Goal: Task Accomplishment & Management: Complete application form

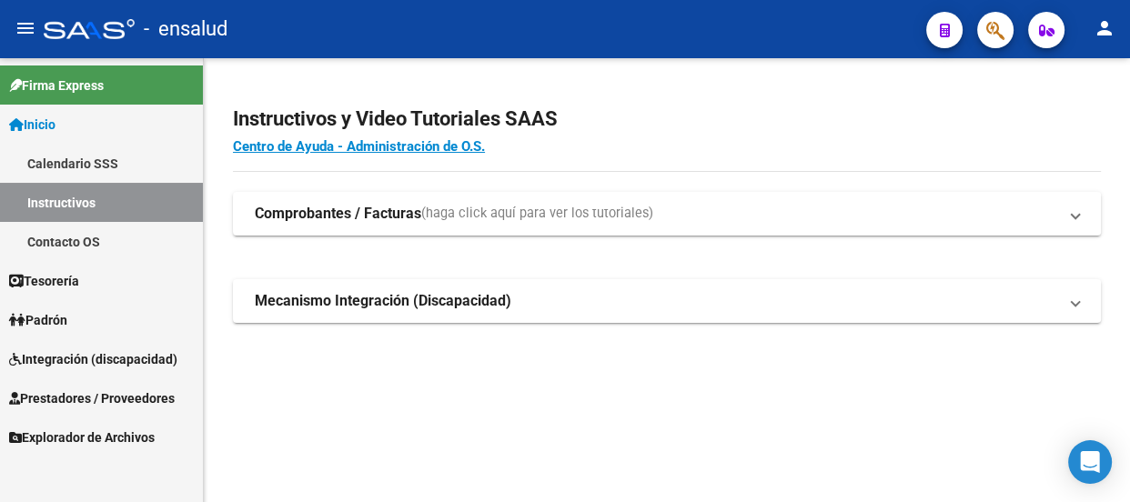
click at [114, 438] on span "Explorador de Archivos" at bounding box center [82, 438] width 146 height 20
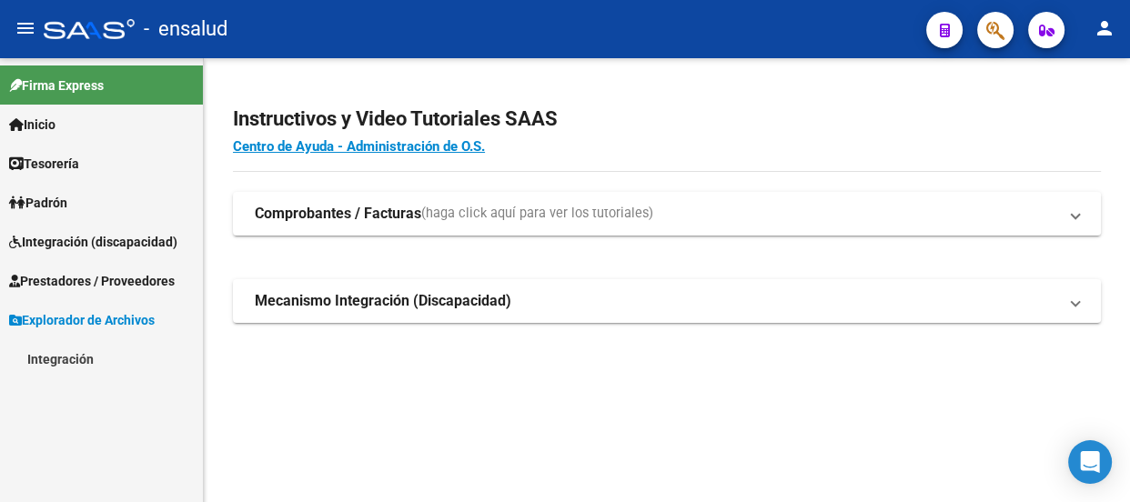
click at [62, 361] on link "Integración" at bounding box center [101, 358] width 203 height 39
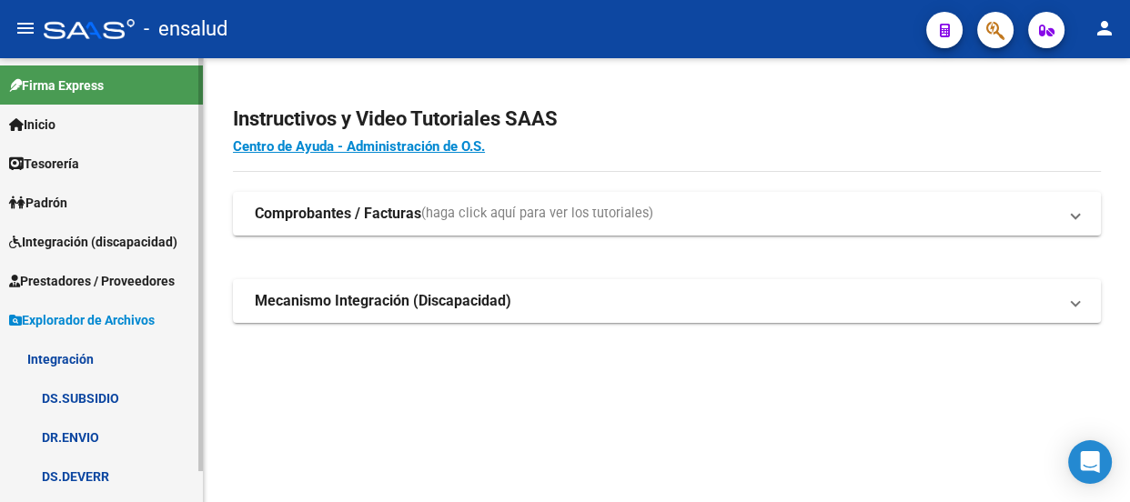
scroll to position [32, 0]
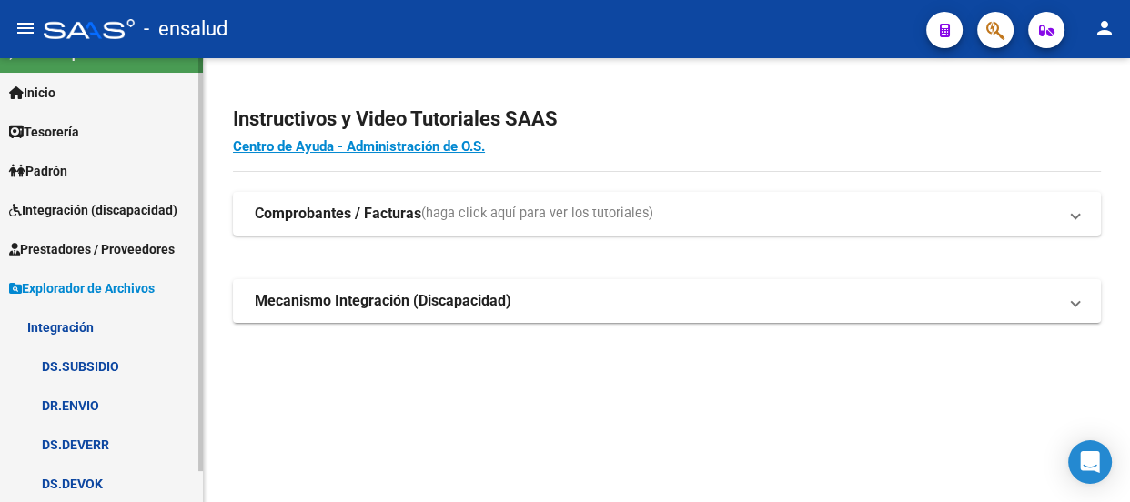
click at [67, 479] on link "DS.DEVOK" at bounding box center [101, 483] width 203 height 39
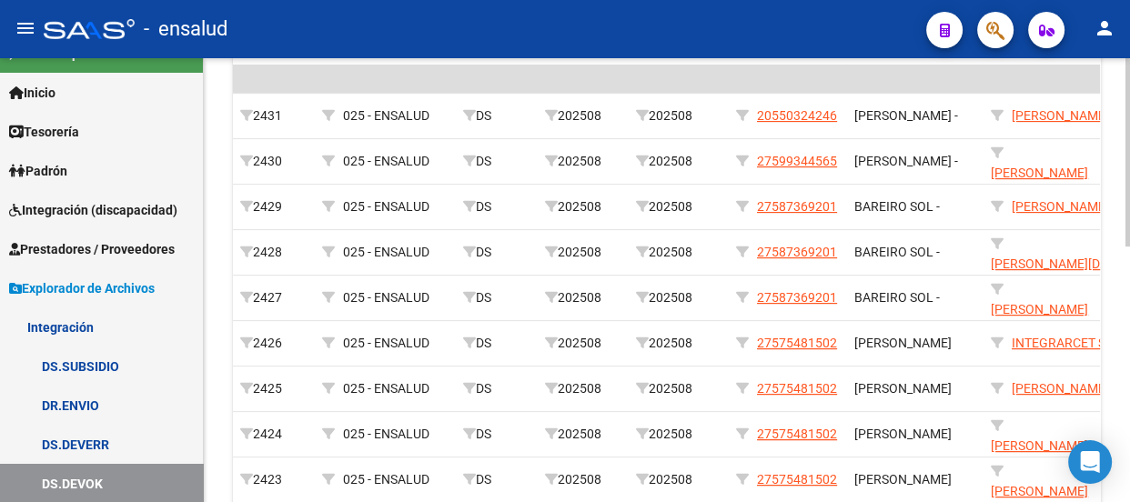
scroll to position [519, 0]
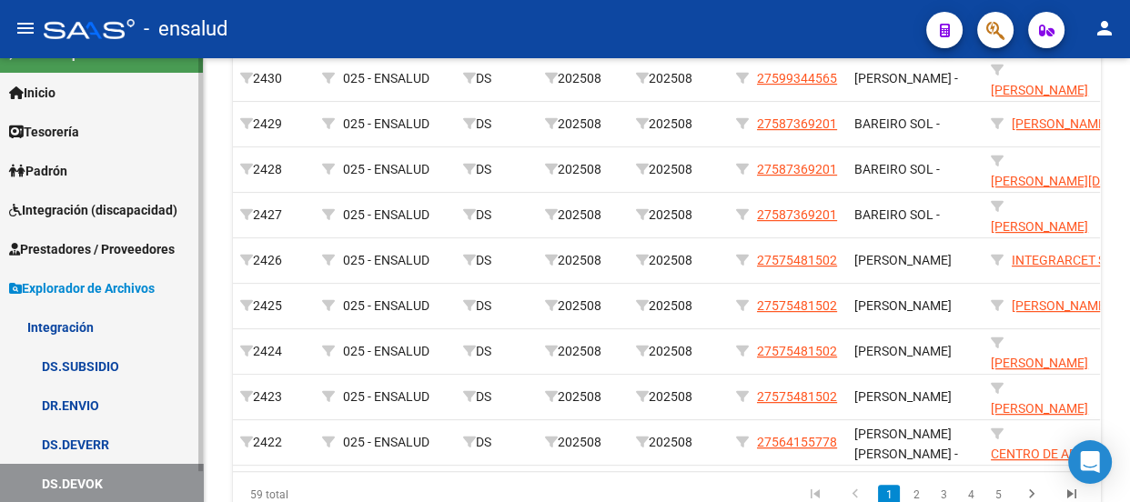
click at [82, 438] on link "DS.DEVERR" at bounding box center [101, 444] width 203 height 39
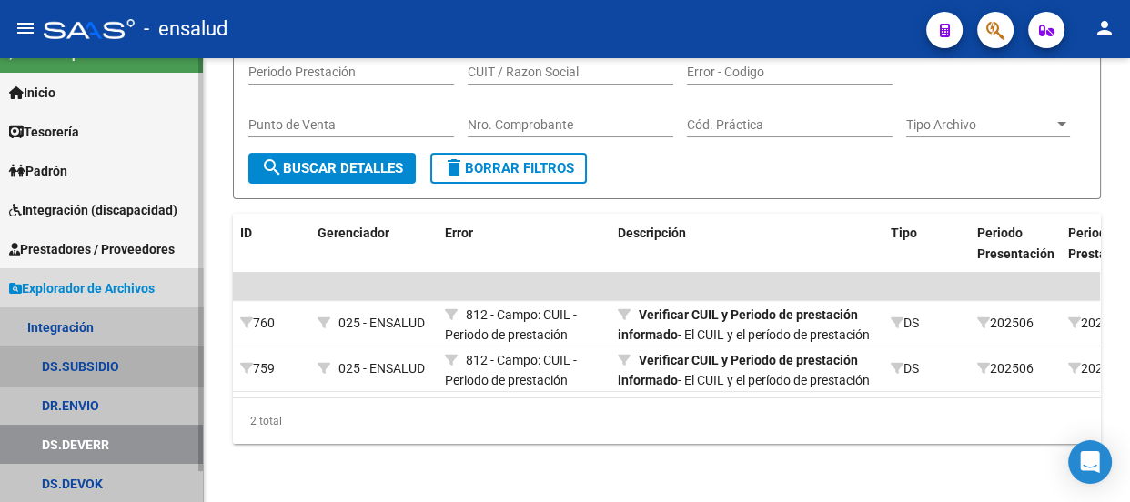
click at [103, 358] on link "DS.SUBSIDIO" at bounding box center [101, 366] width 203 height 39
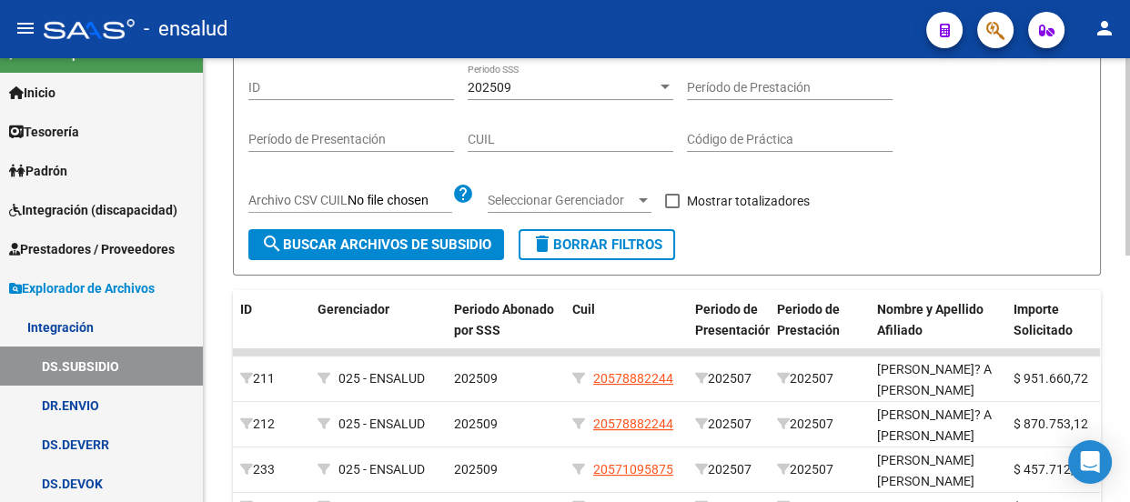
scroll to position [165, 0]
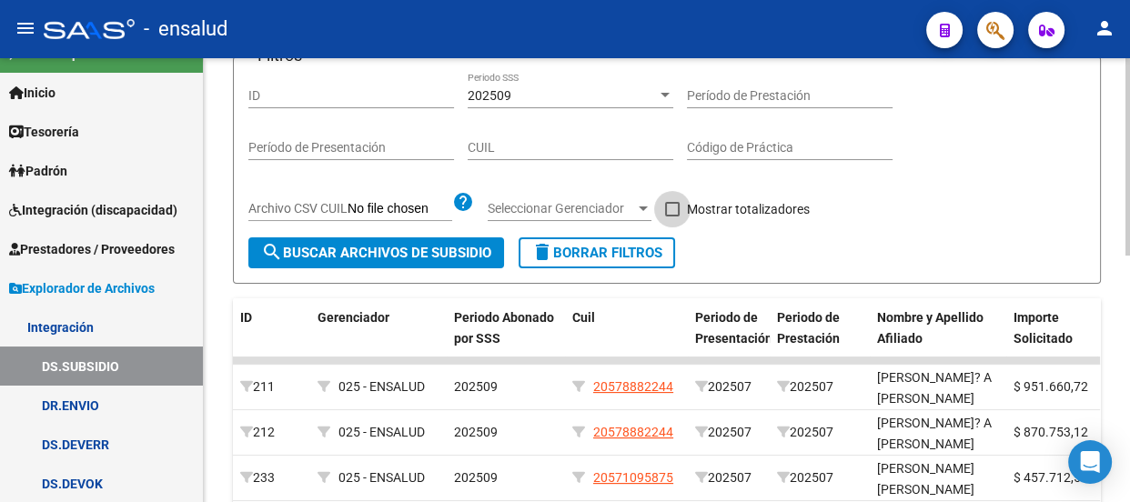
click at [669, 206] on span at bounding box center [672, 209] width 15 height 15
click at [671, 216] on input "Mostrar totalizadores" at bounding box center [671, 216] width 1 height 1
checkbox input "true"
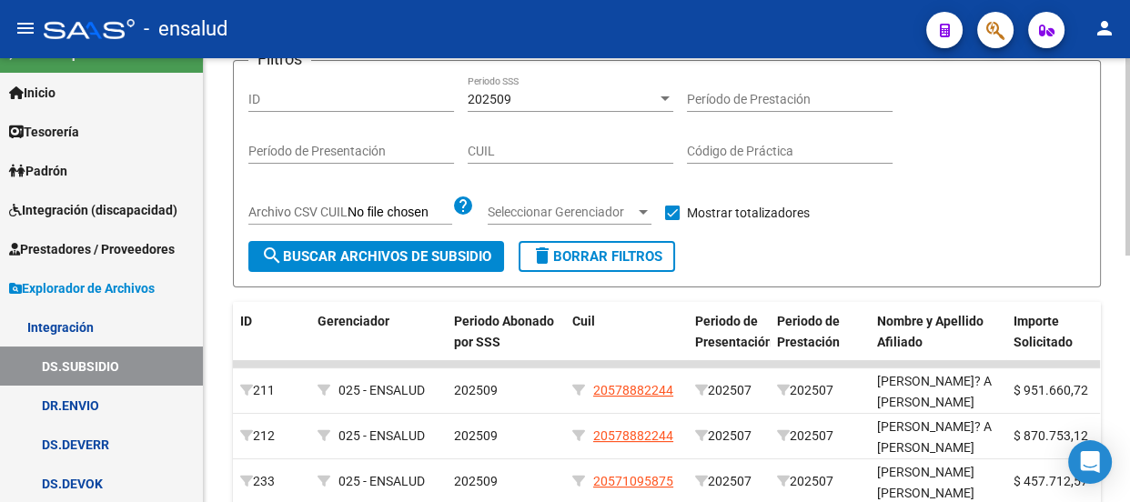
scroll to position [139, 0]
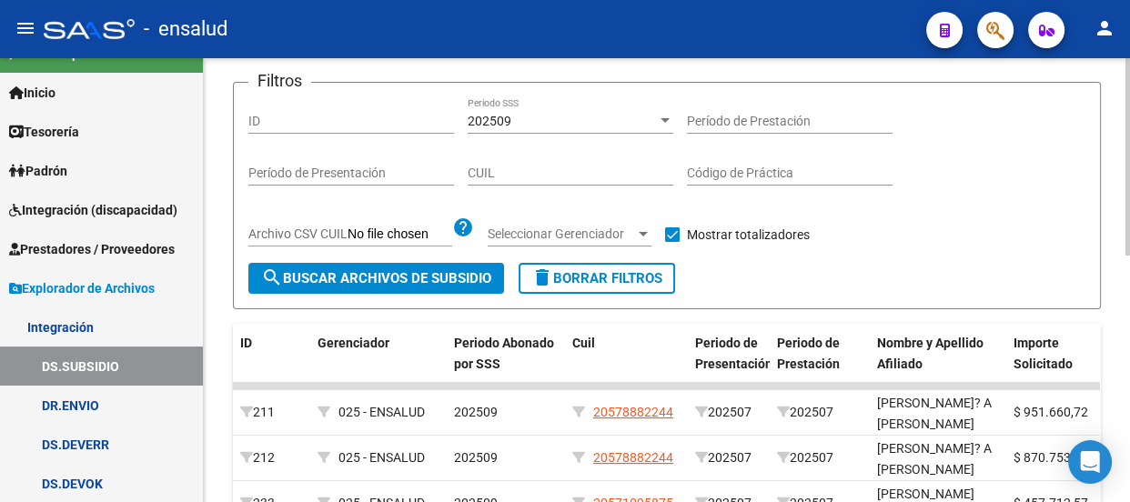
click at [403, 278] on span "search Buscar Archivos de Subsidio" at bounding box center [376, 278] width 230 height 16
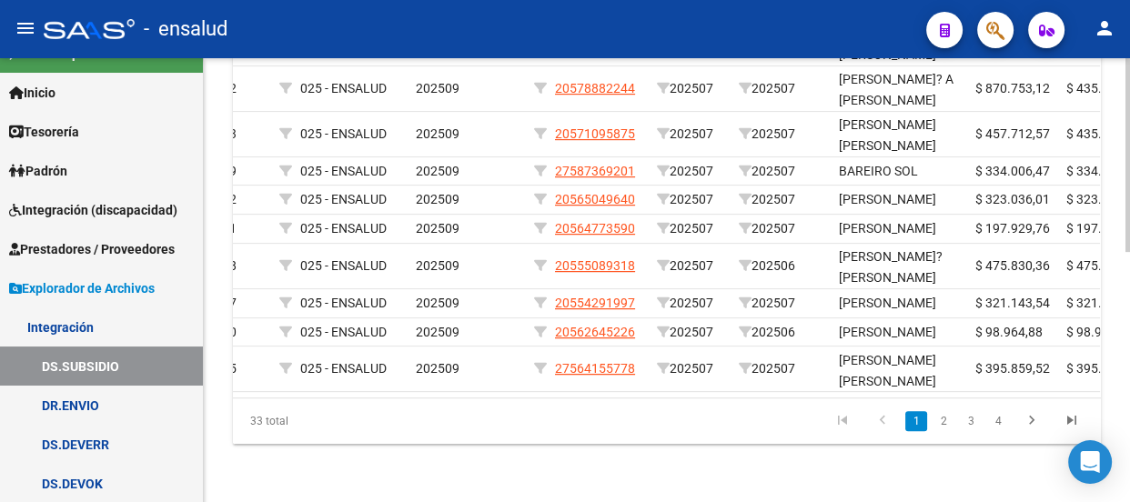
scroll to position [0, 0]
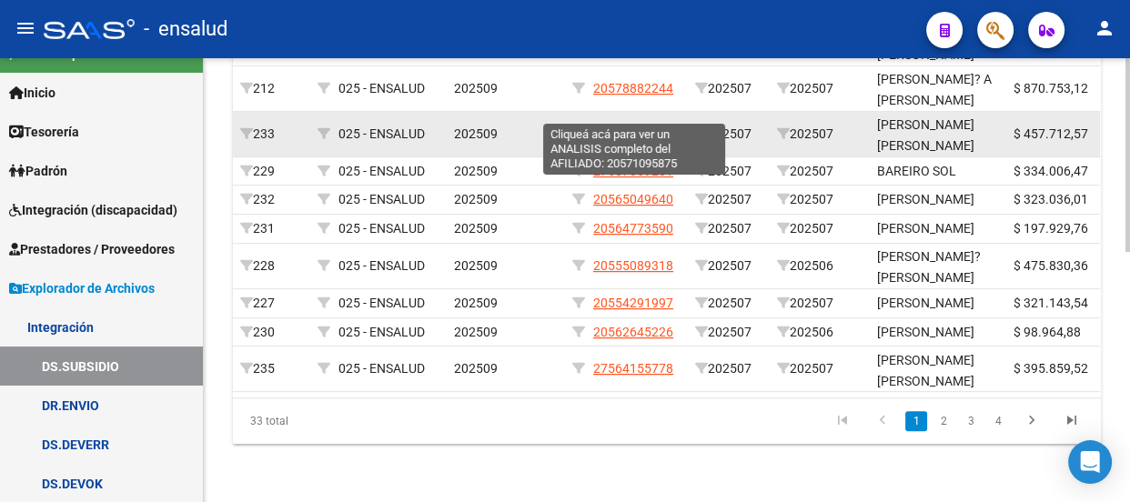
click at [628, 126] on span "20571095875" at bounding box center [633, 133] width 80 height 15
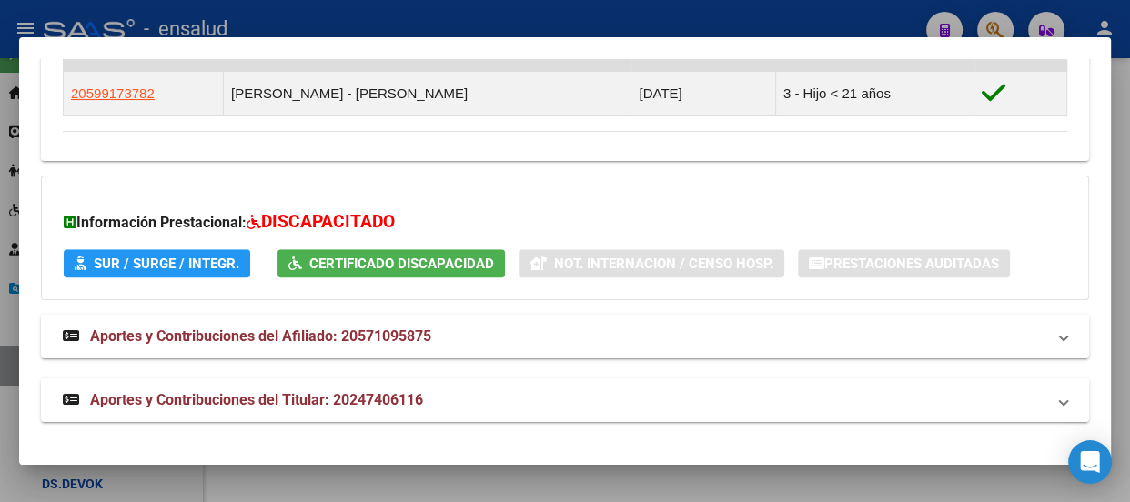
scroll to position [919, 0]
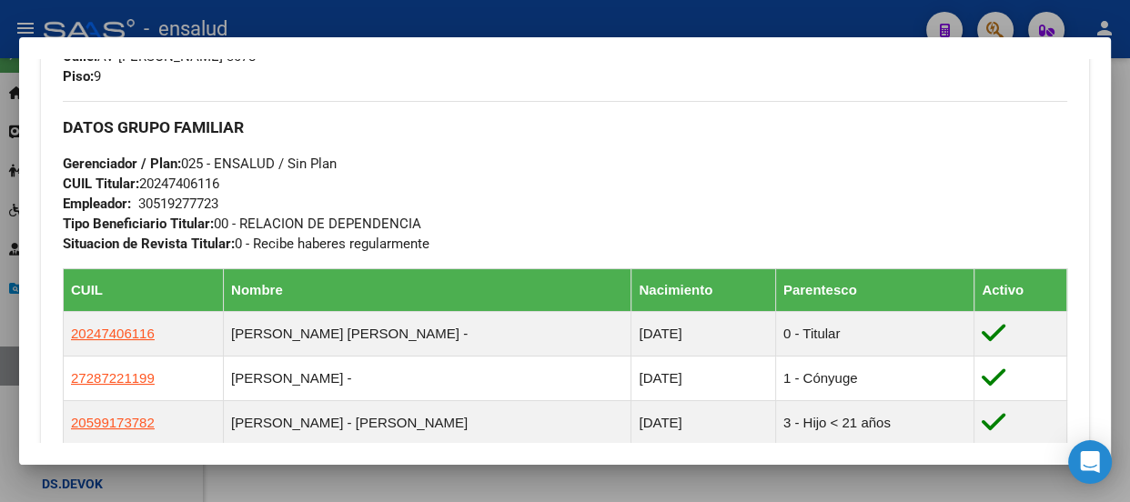
click at [585, 10] on div at bounding box center [565, 251] width 1130 height 502
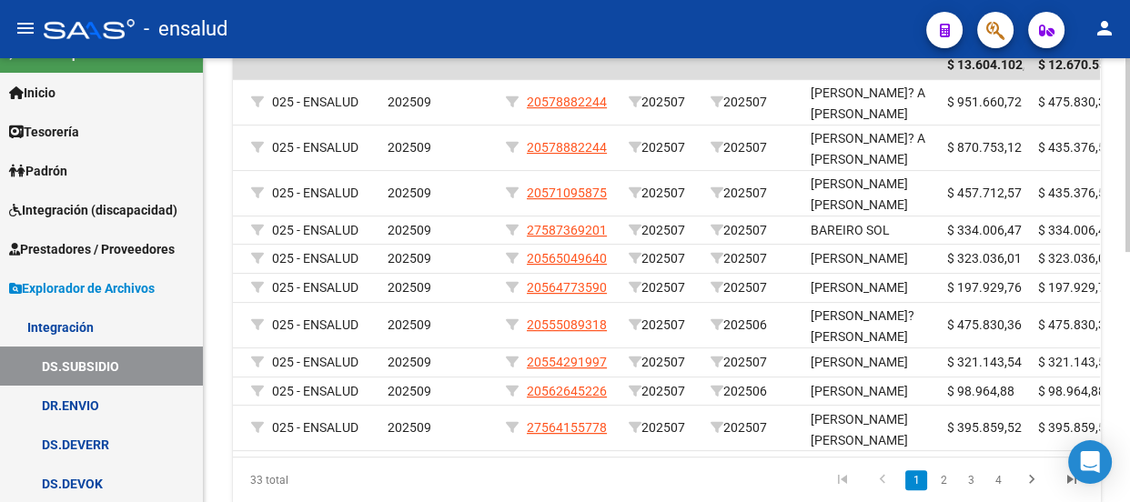
scroll to position [0, 0]
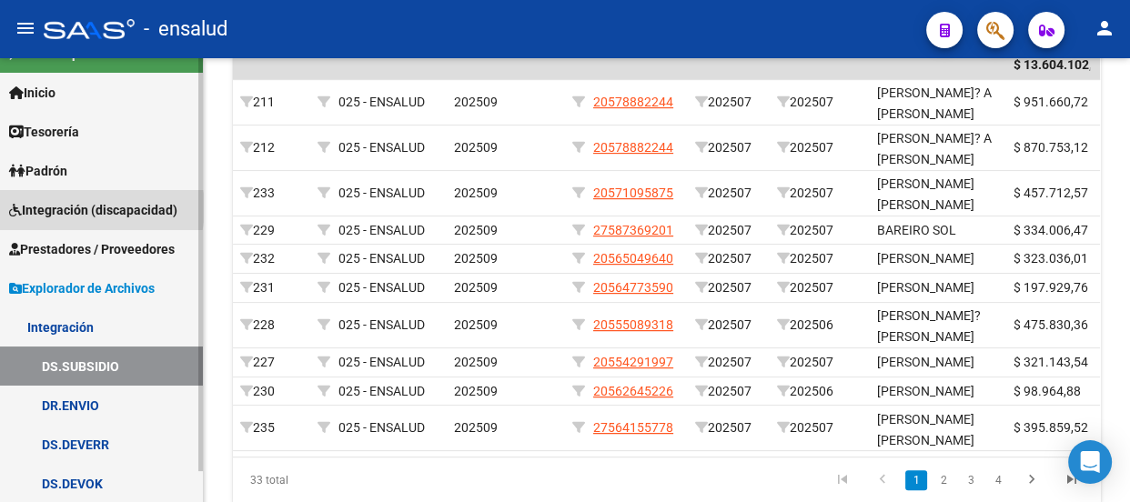
click at [91, 207] on span "Integración (discapacidad)" at bounding box center [93, 210] width 168 height 20
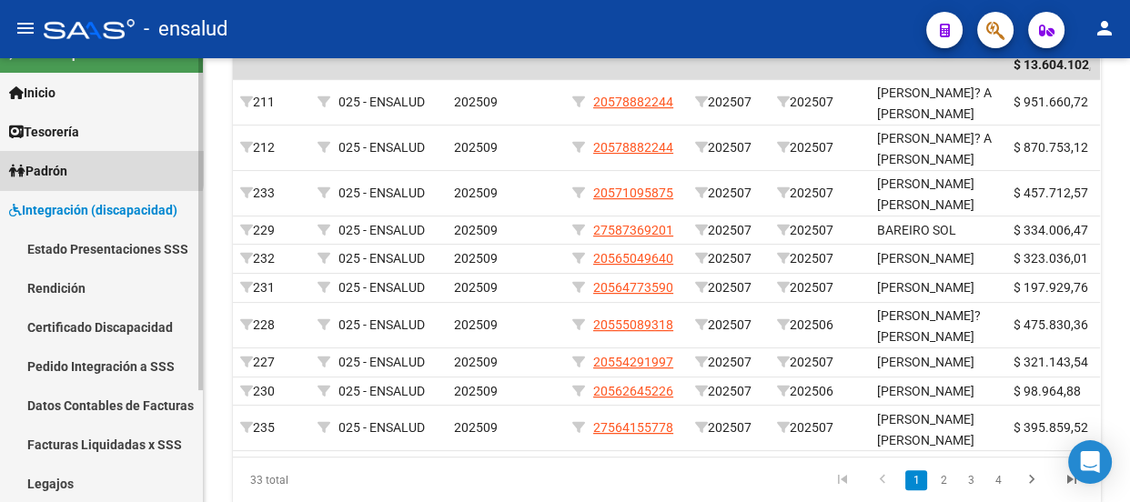
click at [86, 164] on link "Padrón" at bounding box center [101, 170] width 203 height 39
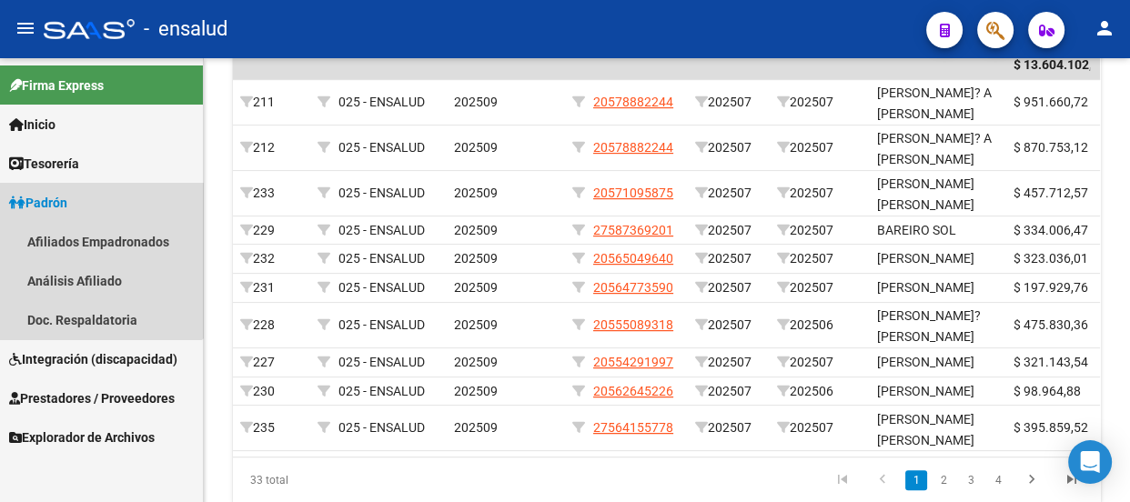
click at [65, 198] on span "Padrón" at bounding box center [38, 203] width 58 height 20
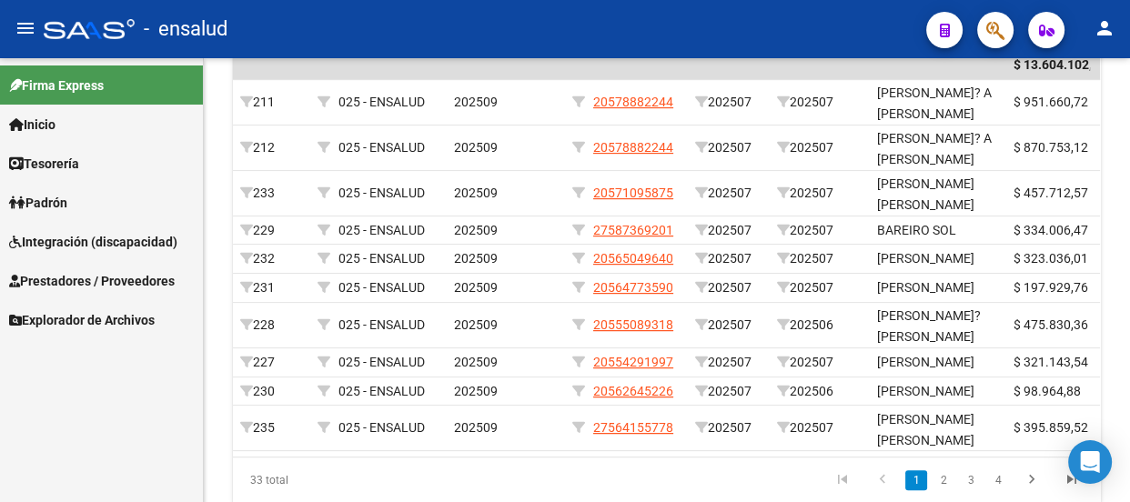
click at [66, 195] on span "Padrón" at bounding box center [38, 203] width 58 height 20
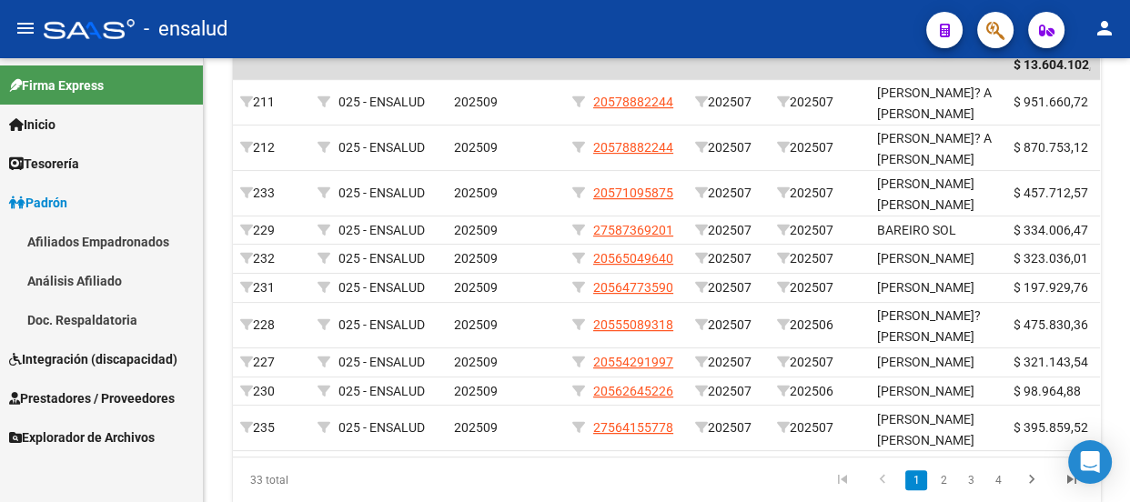
click at [73, 352] on span "Integración (discapacidad)" at bounding box center [93, 359] width 168 height 20
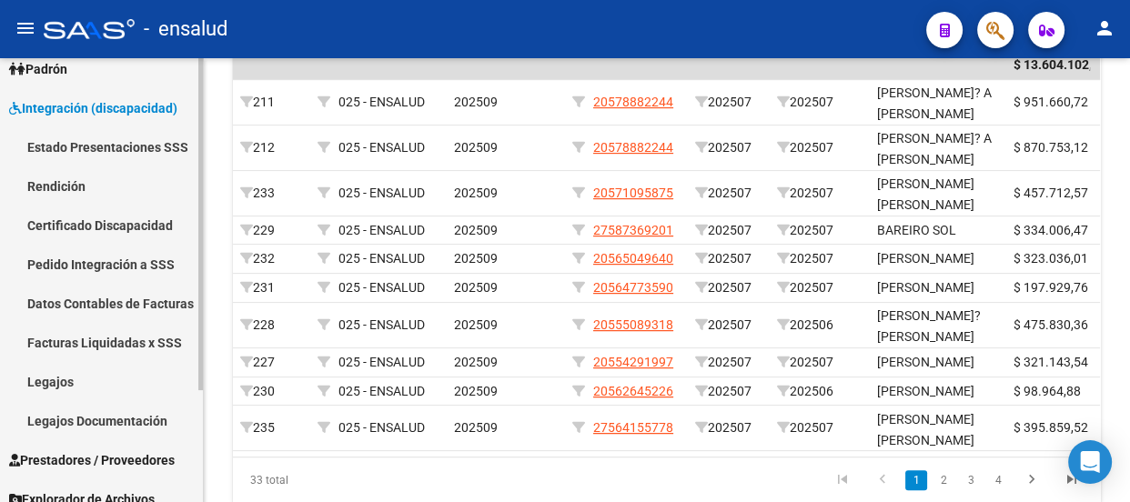
scroll to position [149, 0]
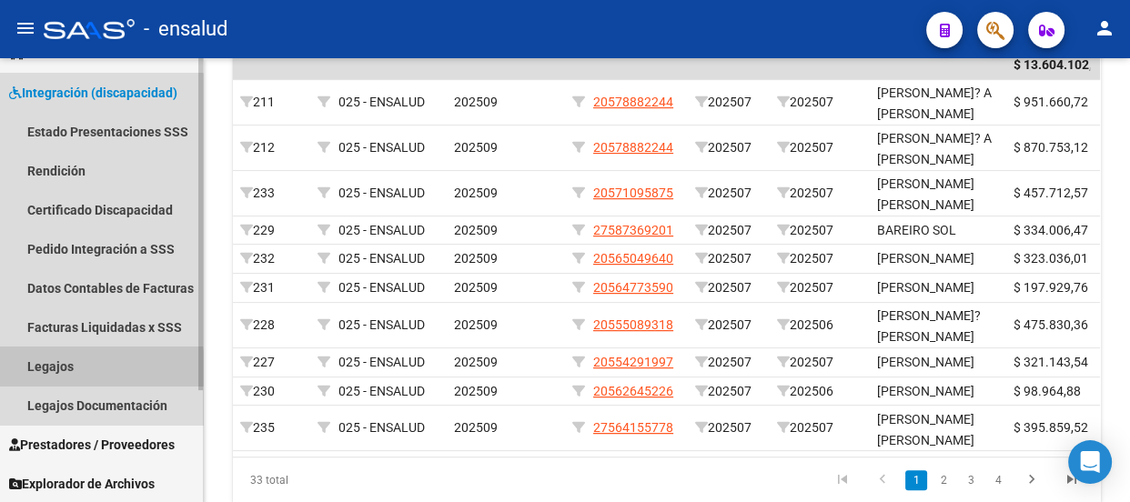
click at [56, 373] on link "Legajos" at bounding box center [101, 366] width 203 height 39
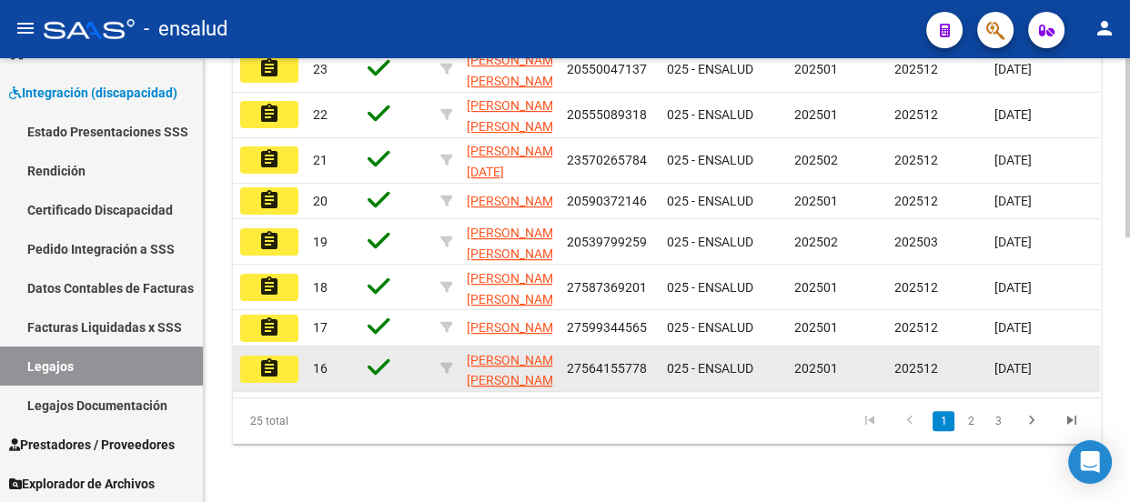
scroll to position [657, 0]
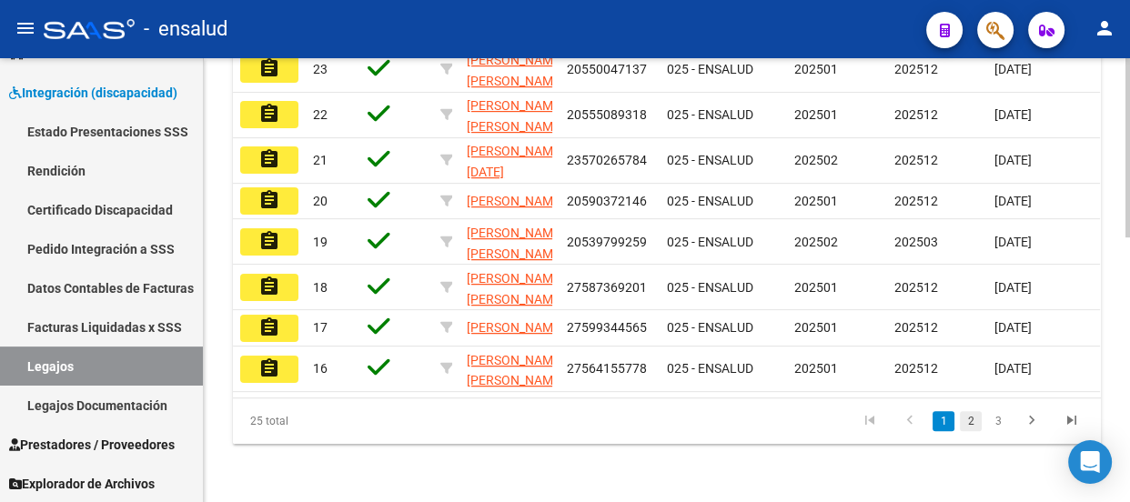
click at [969, 422] on link "2" at bounding box center [971, 421] width 22 height 20
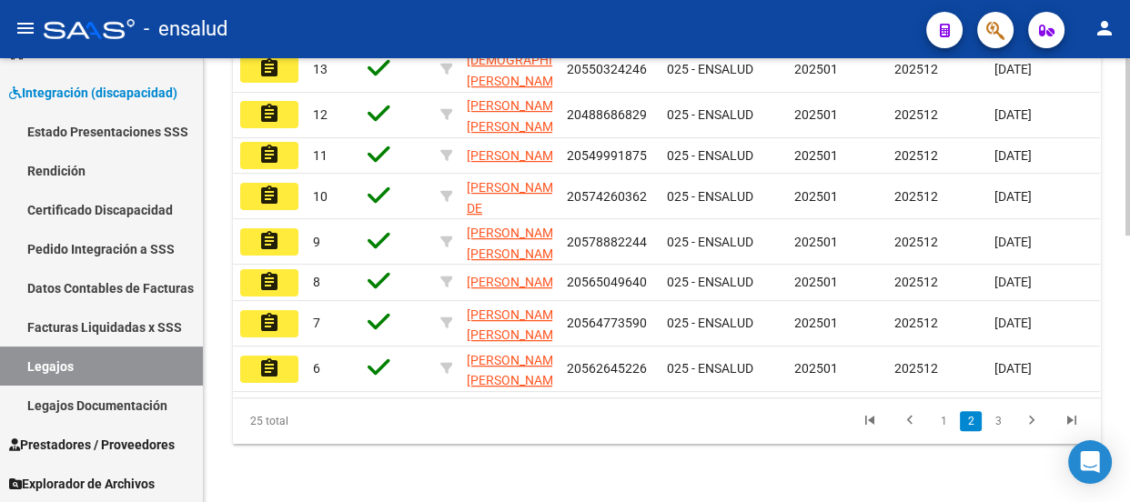
scroll to position [584, 0]
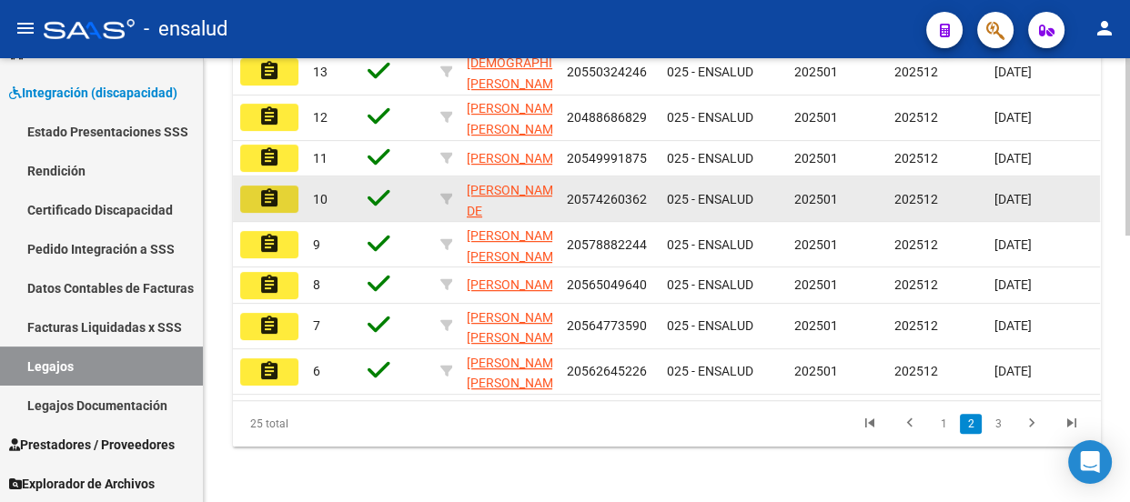
click at [271, 209] on mat-icon "assignment" at bounding box center [269, 198] width 22 height 22
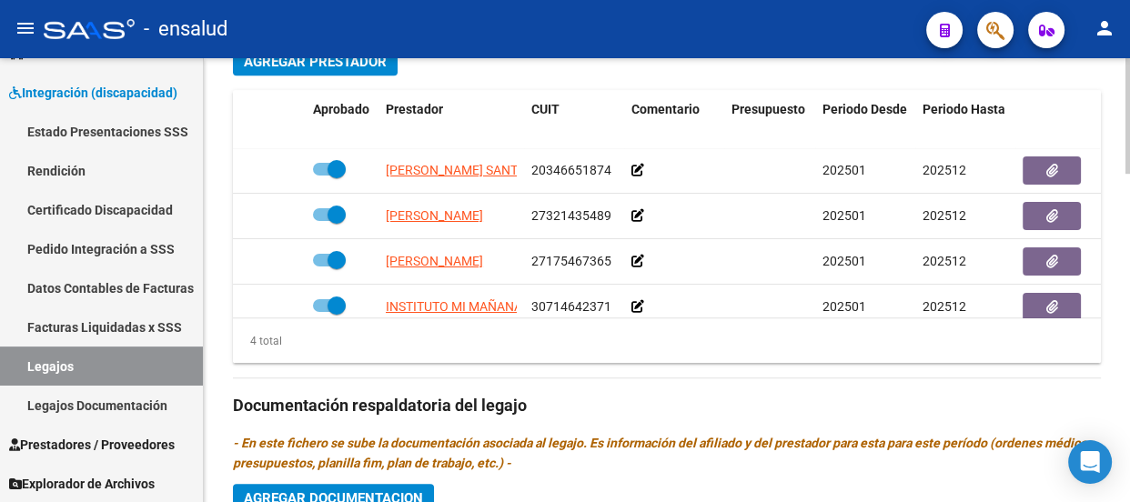
scroll to position [30, 0]
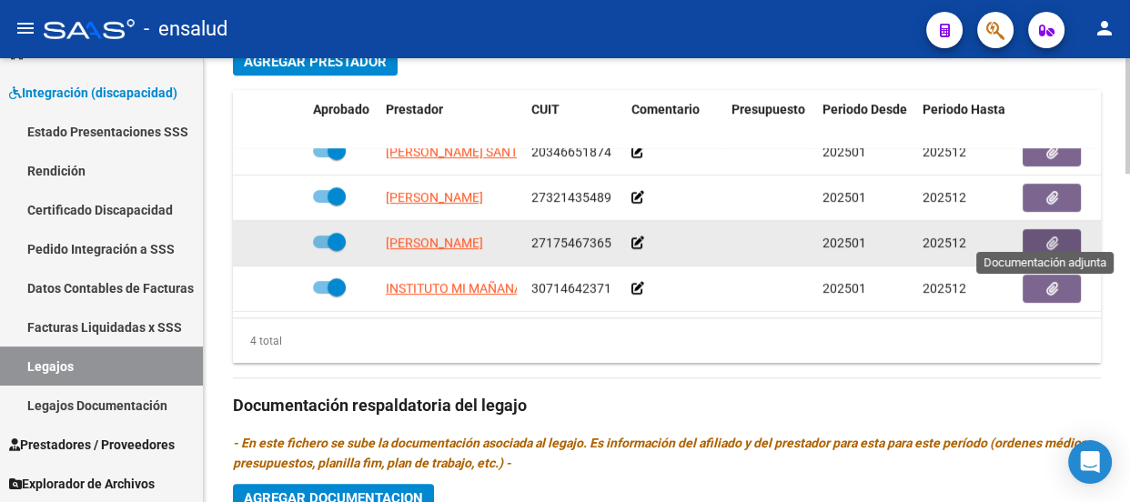
click at [1048, 237] on icon "button" at bounding box center [1052, 244] width 12 height 14
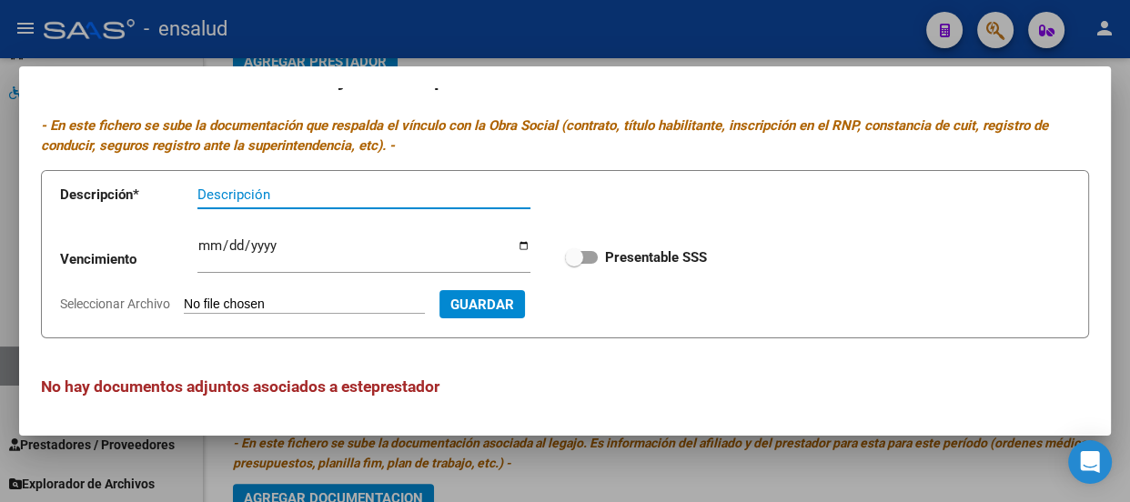
scroll to position [0, 0]
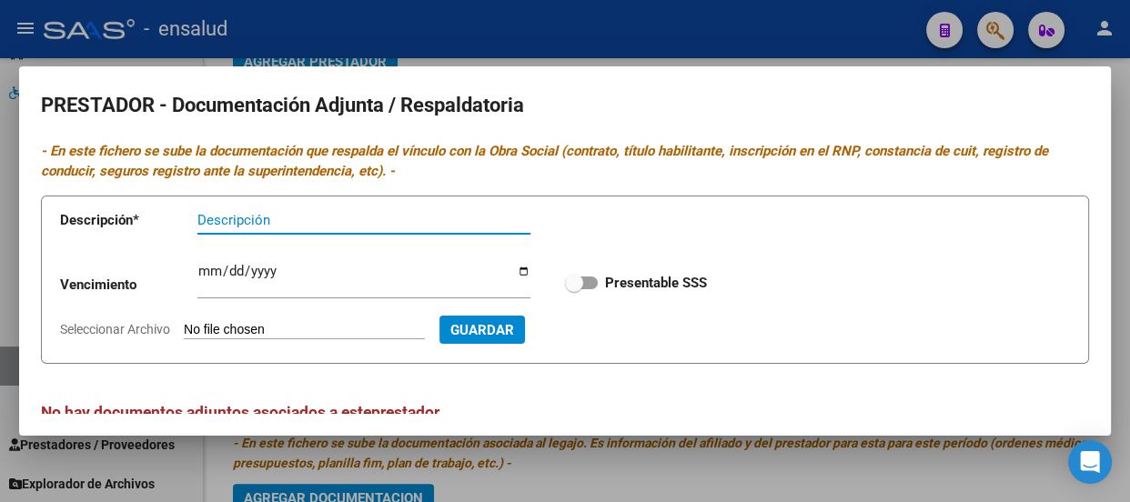
click at [610, 38] on div at bounding box center [565, 251] width 1130 height 502
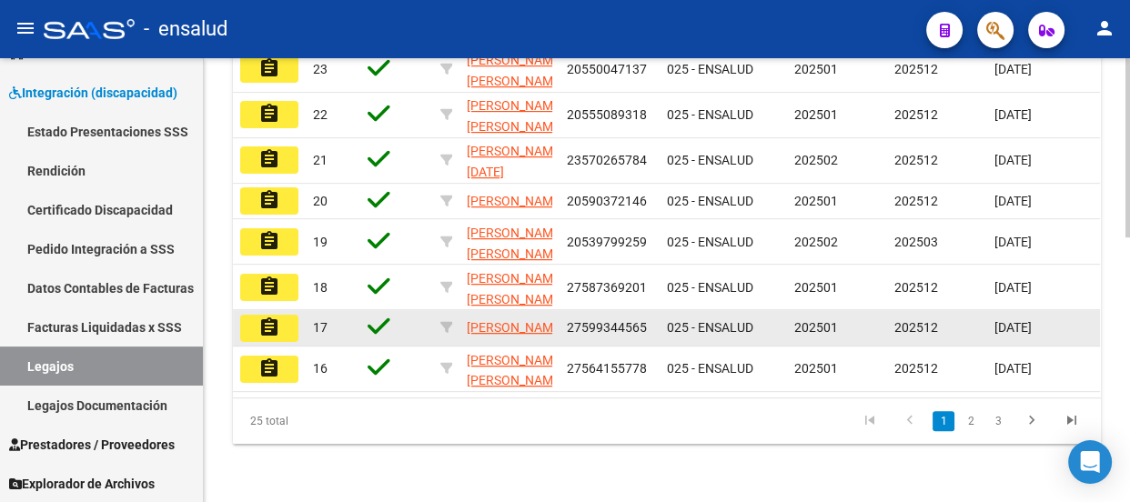
scroll to position [574, 0]
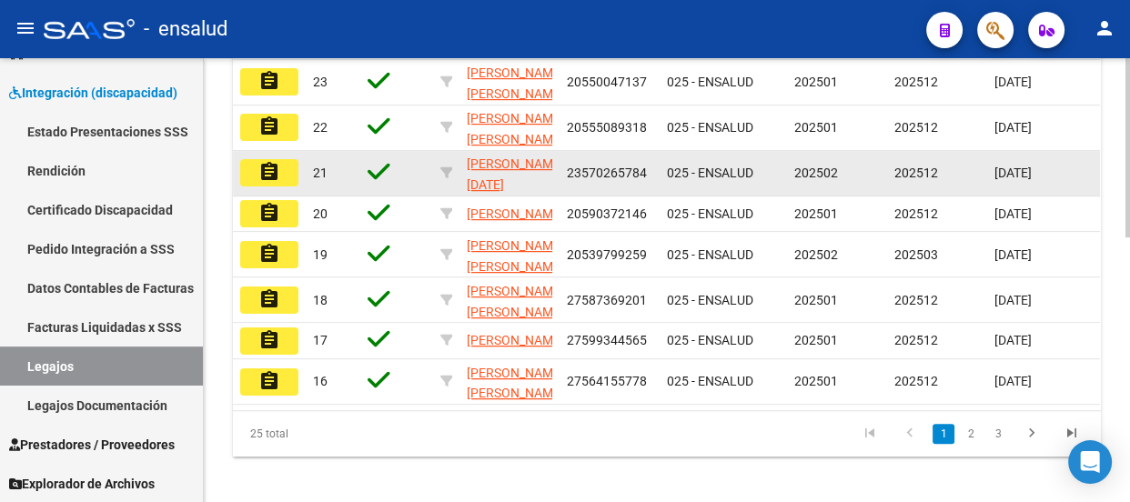
click at [279, 183] on mat-icon "assignment" at bounding box center [269, 172] width 22 height 22
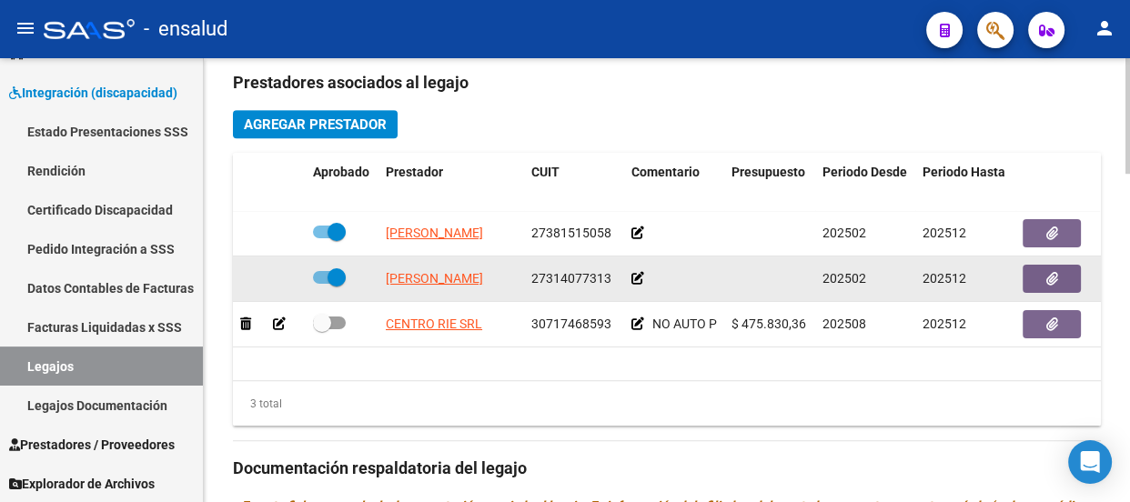
scroll to position [827, 0]
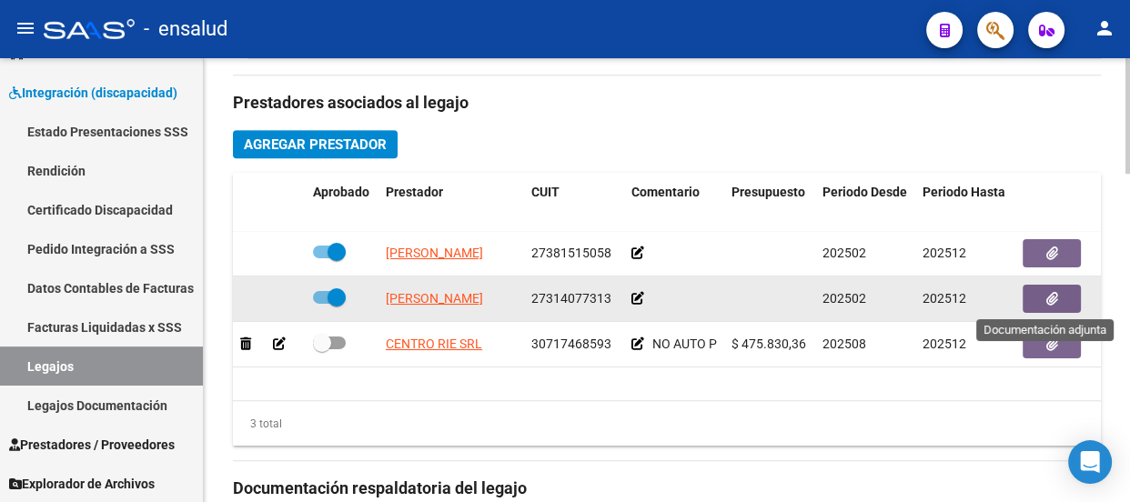
click at [1058, 297] on button "button" at bounding box center [1051, 299] width 58 height 28
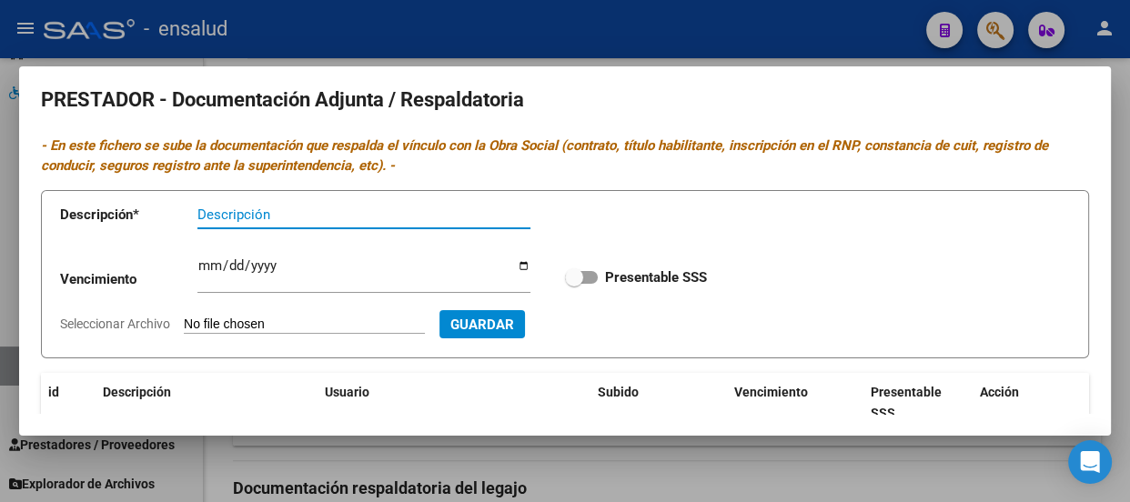
scroll to position [0, 0]
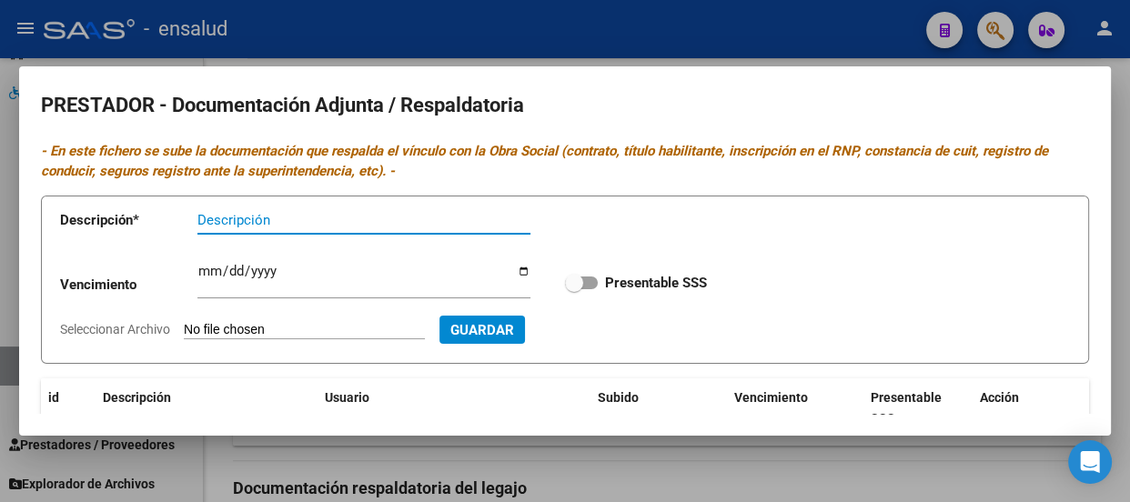
click at [644, 44] on div at bounding box center [565, 251] width 1130 height 502
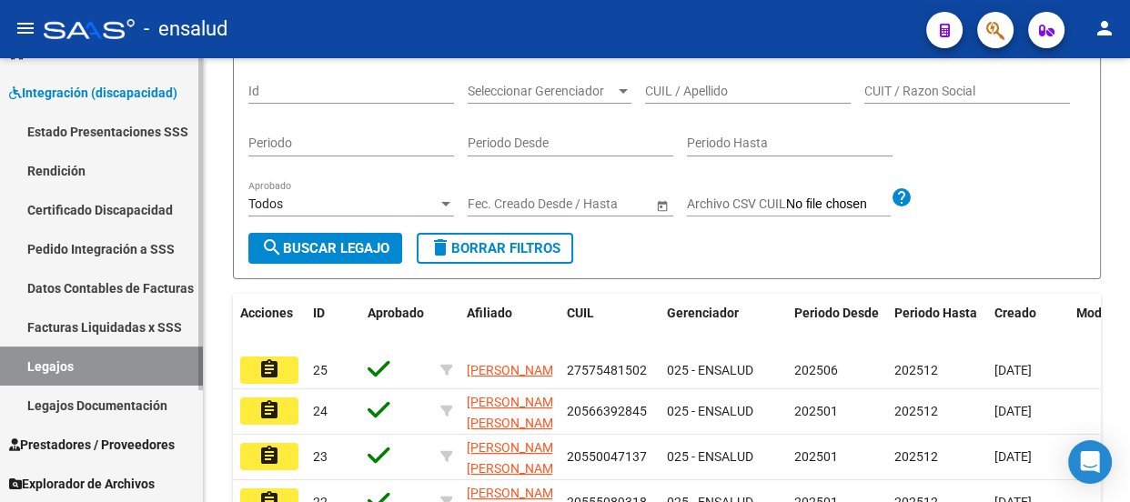
scroll to position [657, 0]
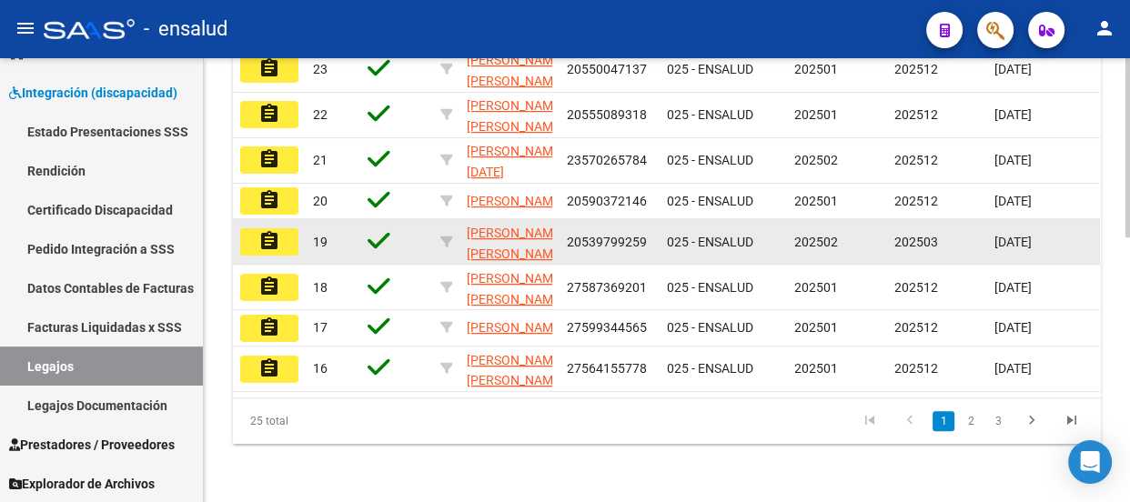
click at [272, 230] on mat-icon "assignment" at bounding box center [269, 241] width 22 height 22
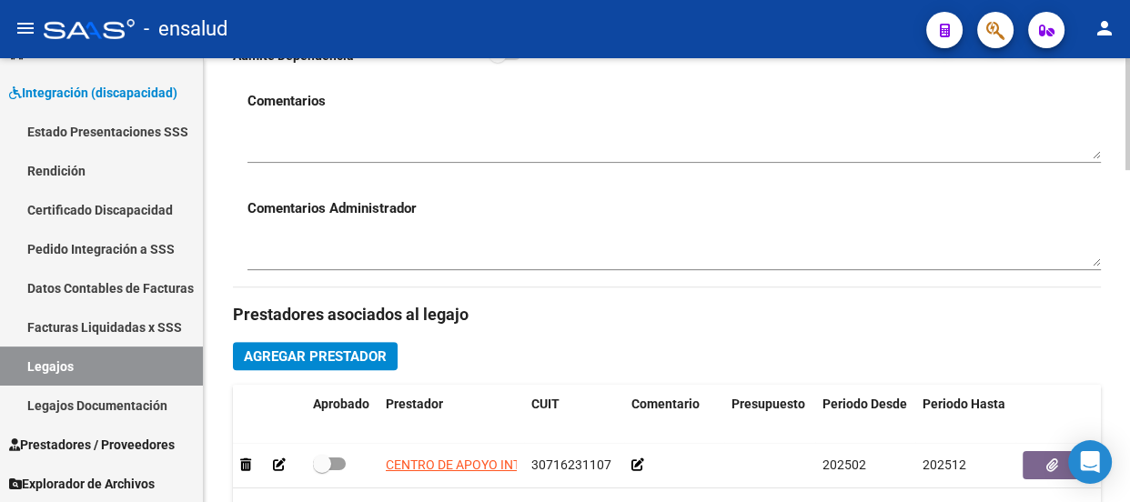
scroll to position [661, 0]
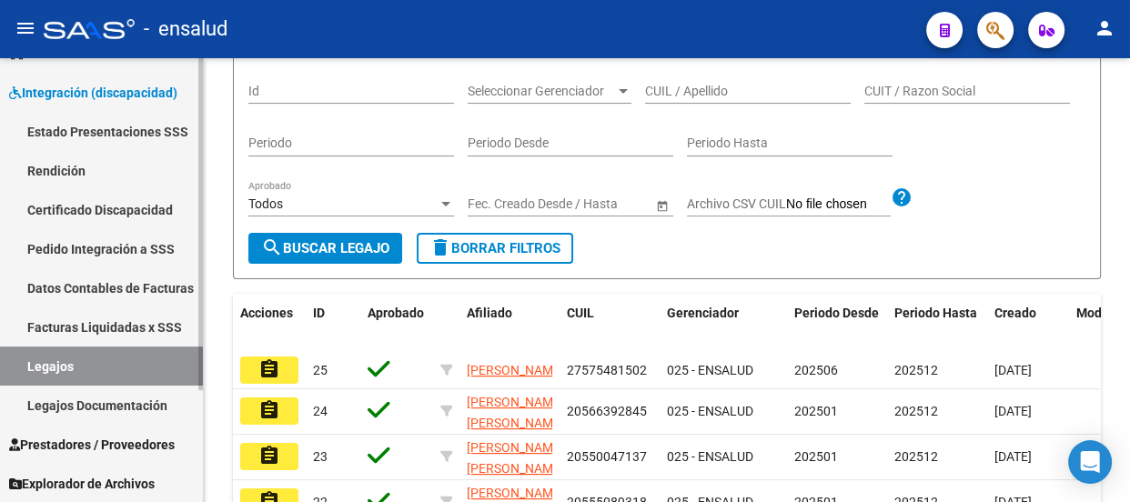
scroll to position [657, 0]
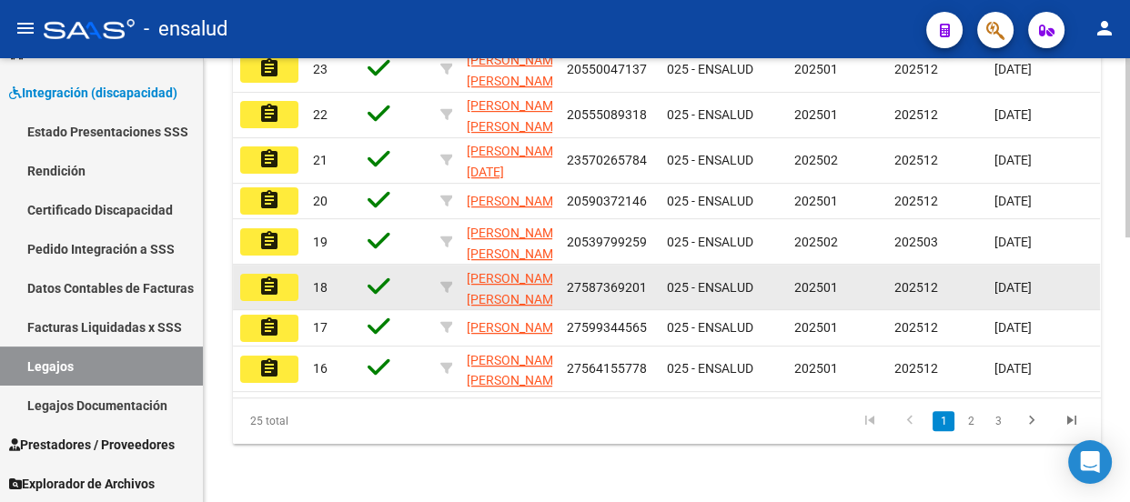
click at [267, 276] on mat-icon "assignment" at bounding box center [269, 287] width 22 height 22
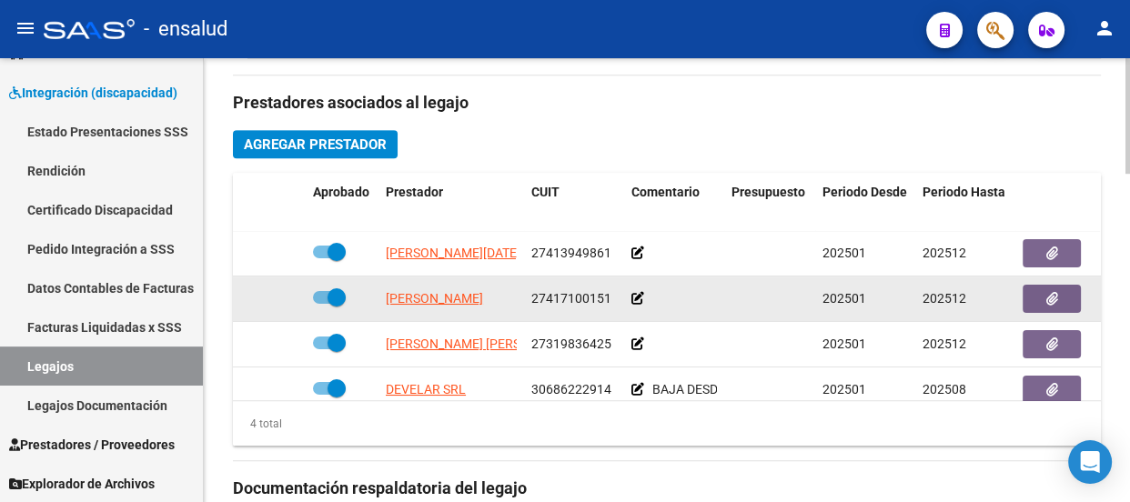
scroll to position [30, 0]
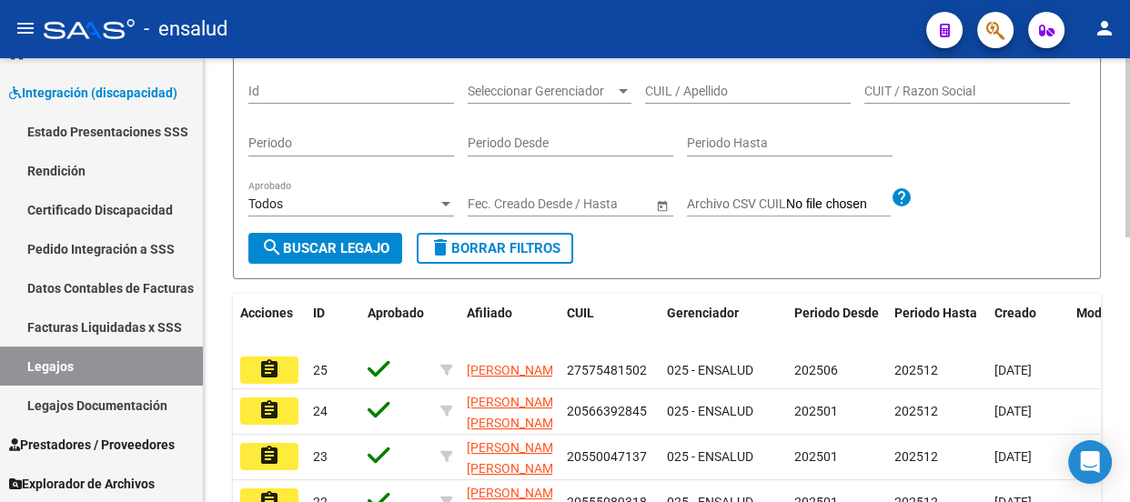
scroll to position [657, 0]
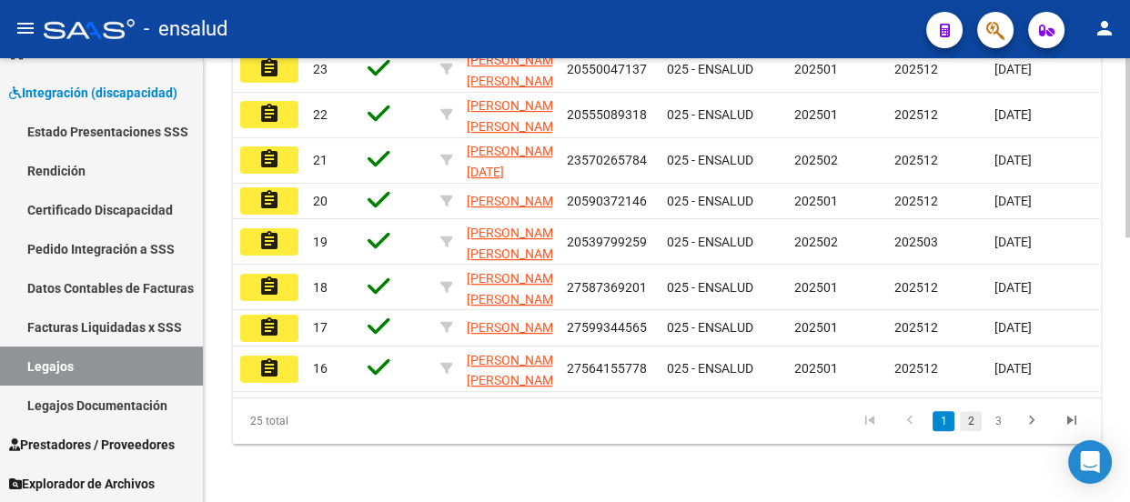
click at [971, 419] on link "2" at bounding box center [971, 421] width 22 height 20
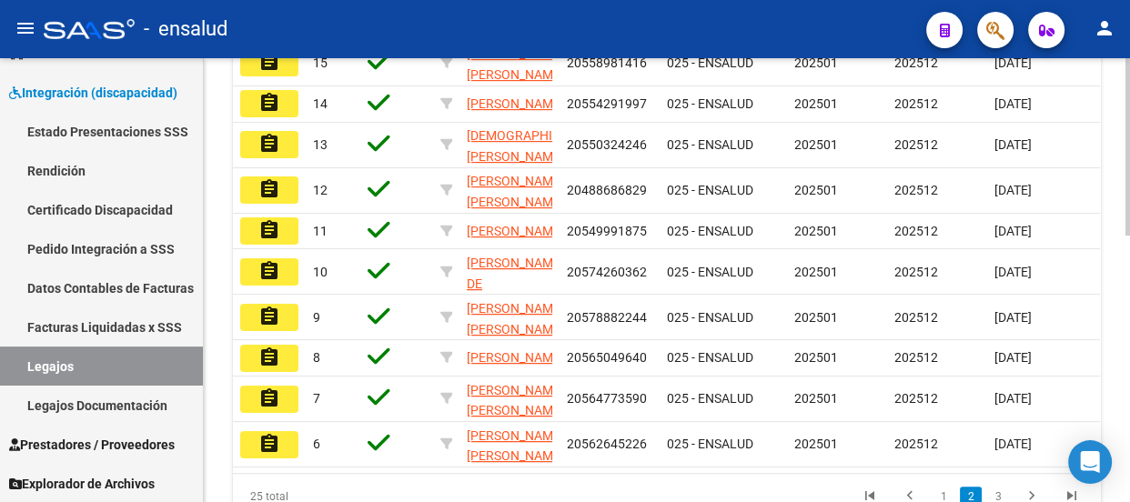
scroll to position [501, 0]
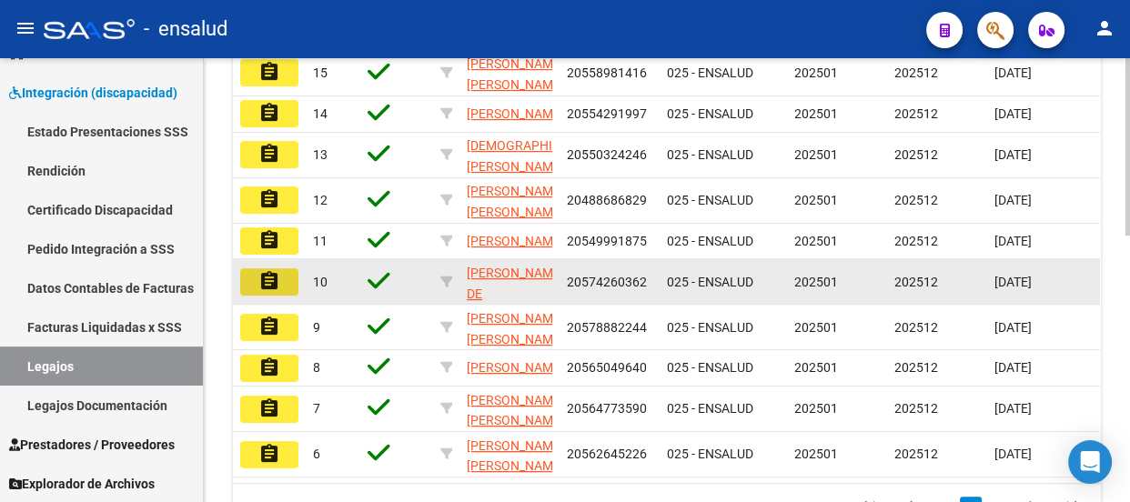
click at [273, 292] on mat-icon "assignment" at bounding box center [269, 281] width 22 height 22
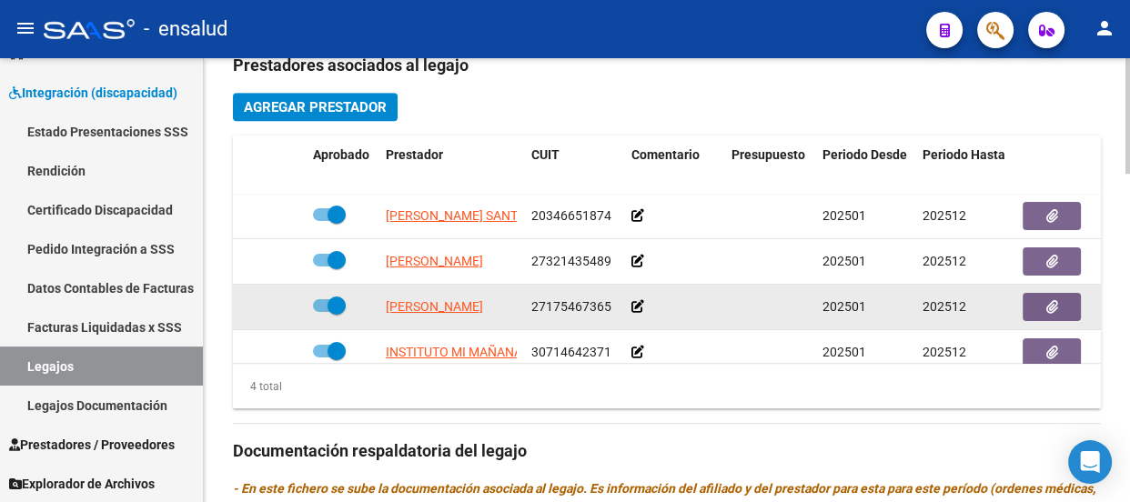
scroll to position [827, 0]
